Goal: Obtain resource: Obtain resource

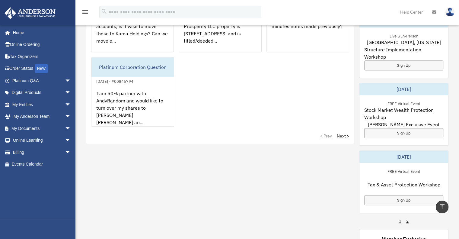
scroll to position [317, 0]
click at [65, 129] on span "arrow_drop_down" at bounding box center [71, 128] width 12 height 12
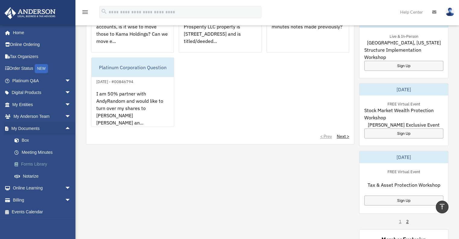
click at [42, 165] on link "Forms Library" at bounding box center [44, 164] width 72 height 12
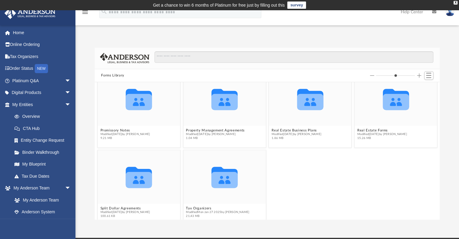
scroll to position [488, 0]
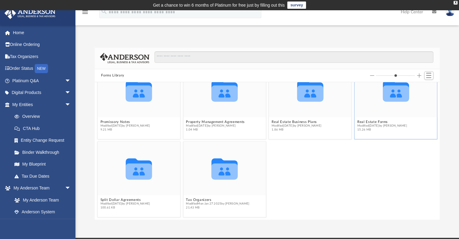
click at [392, 99] on icon "grid" at bounding box center [396, 93] width 26 height 16
click at [371, 122] on figure "Collaborated Folder Real Estate Forms Modified [DATE] by [PERSON_NAME] 15.26 MB" at bounding box center [396, 99] width 82 height 70
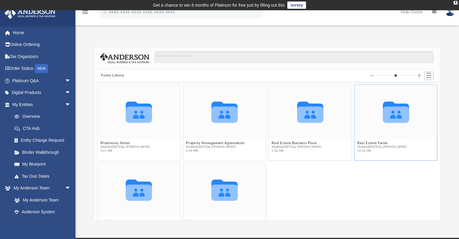
click at [373, 139] on figcaption "Real Estate Forms Modified [DATE] by [PERSON_NAME] 15.26 MB" at bounding box center [396, 147] width 82 height 16
click at [380, 127] on icon "Collaborated Folder" at bounding box center [395, 111] width 49 height 32
click at [390, 117] on icon "grid" at bounding box center [396, 111] width 26 height 21
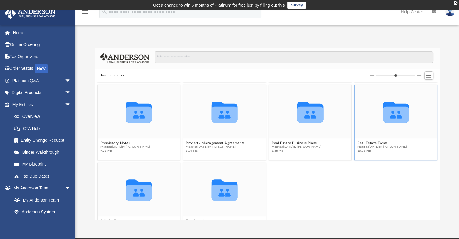
click at [392, 113] on icon "grid" at bounding box center [396, 115] width 26 height 16
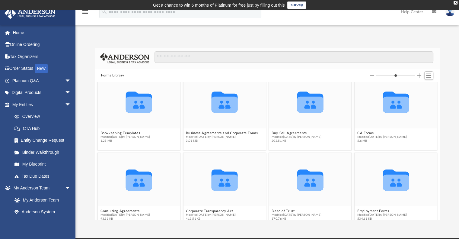
scroll to position [88, 0]
click at [430, 76] on span "Switch to List View" at bounding box center [428, 75] width 5 height 5
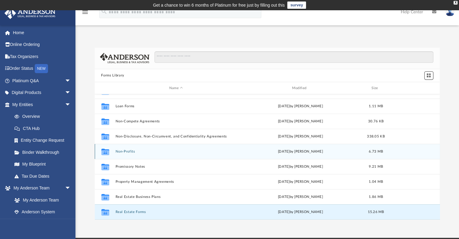
scroll to position [327, 0]
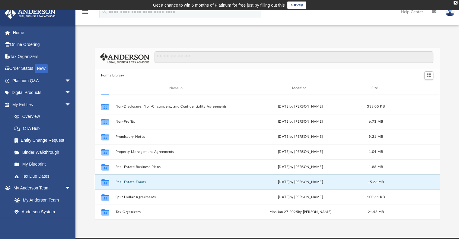
click at [126, 182] on button "Real Estate Forms" at bounding box center [176, 182] width 122 height 4
click at [105, 182] on icon "grid" at bounding box center [105, 182] width 8 height 5
click at [139, 180] on button "Real Estate Forms" at bounding box center [176, 182] width 122 height 4
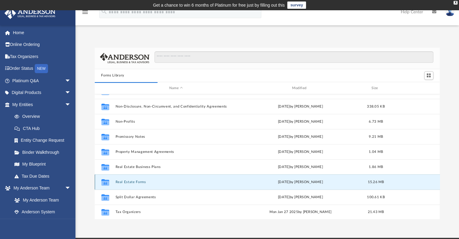
click at [105, 180] on icon "grid" at bounding box center [105, 182] width 8 height 6
click at [126, 180] on button "Real Estate Forms" at bounding box center [176, 182] width 122 height 4
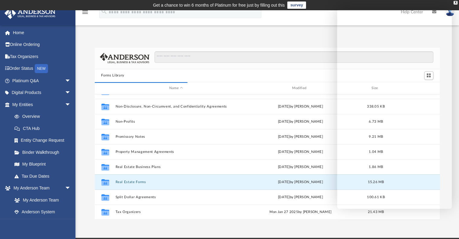
click at [285, 40] on div "Forms Library Name Modified Size Collaborated Folder Loan Forms [DATE] by [PERS…" at bounding box center [267, 127] width 384 height 184
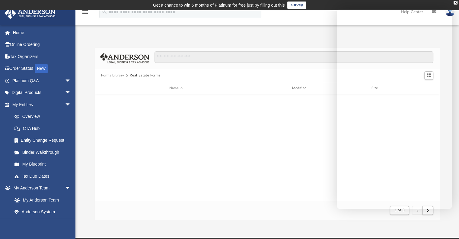
scroll to position [114, 340]
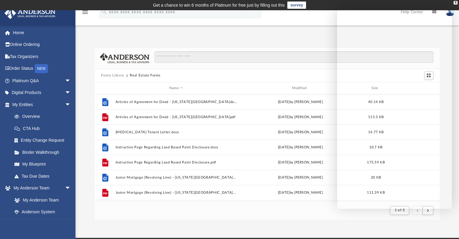
click at [234, 49] on div at bounding box center [267, 58] width 345 height 21
click at [456, 1] on div "X" at bounding box center [456, 3] width 4 height 4
